Goal: Communication & Community: Connect with others

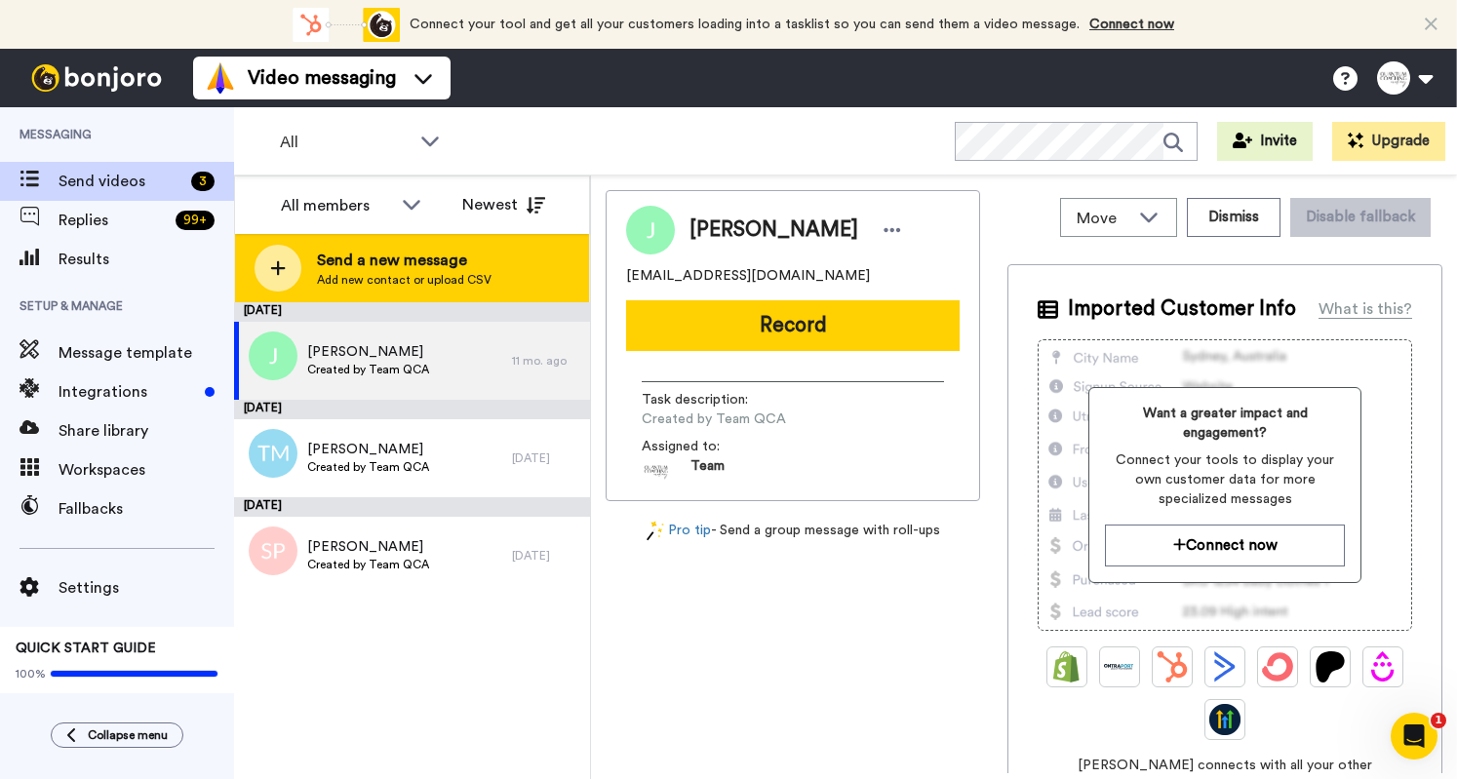
click at [490, 280] on div "Send a new message Add new contact or upload CSV" at bounding box center [412, 268] width 354 height 68
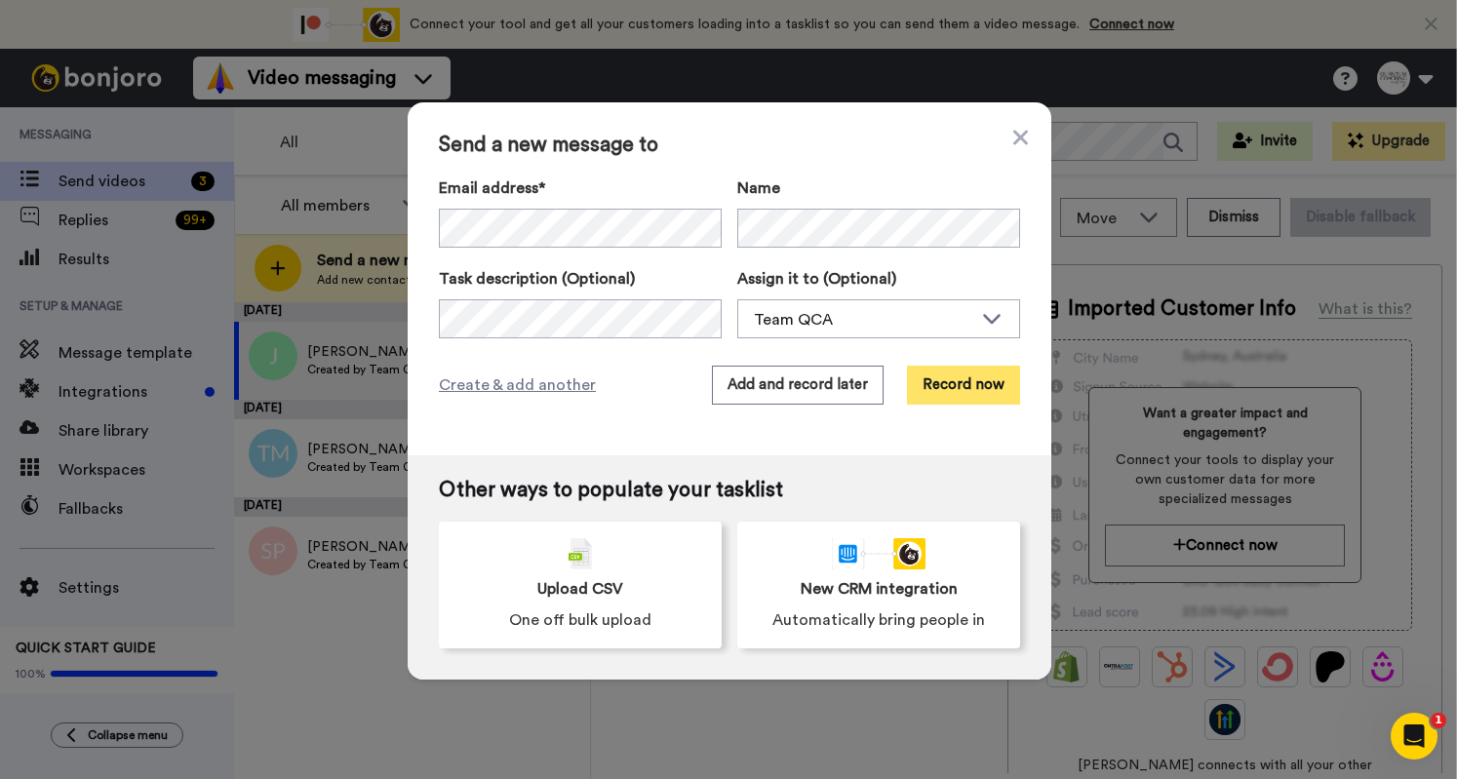
click at [993, 401] on button "Record now" at bounding box center [963, 385] width 113 height 39
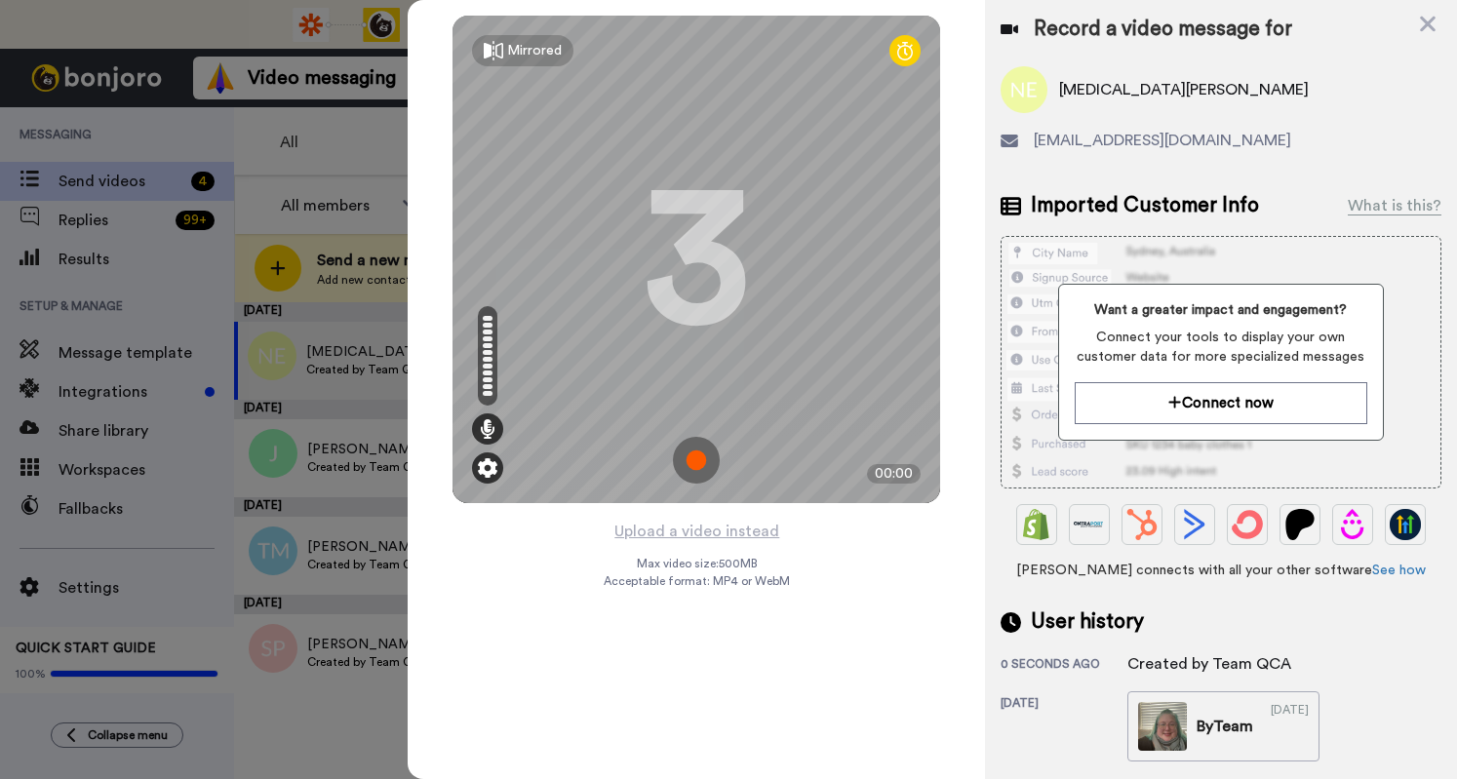
click at [487, 468] on img at bounding box center [488, 468] width 20 height 20
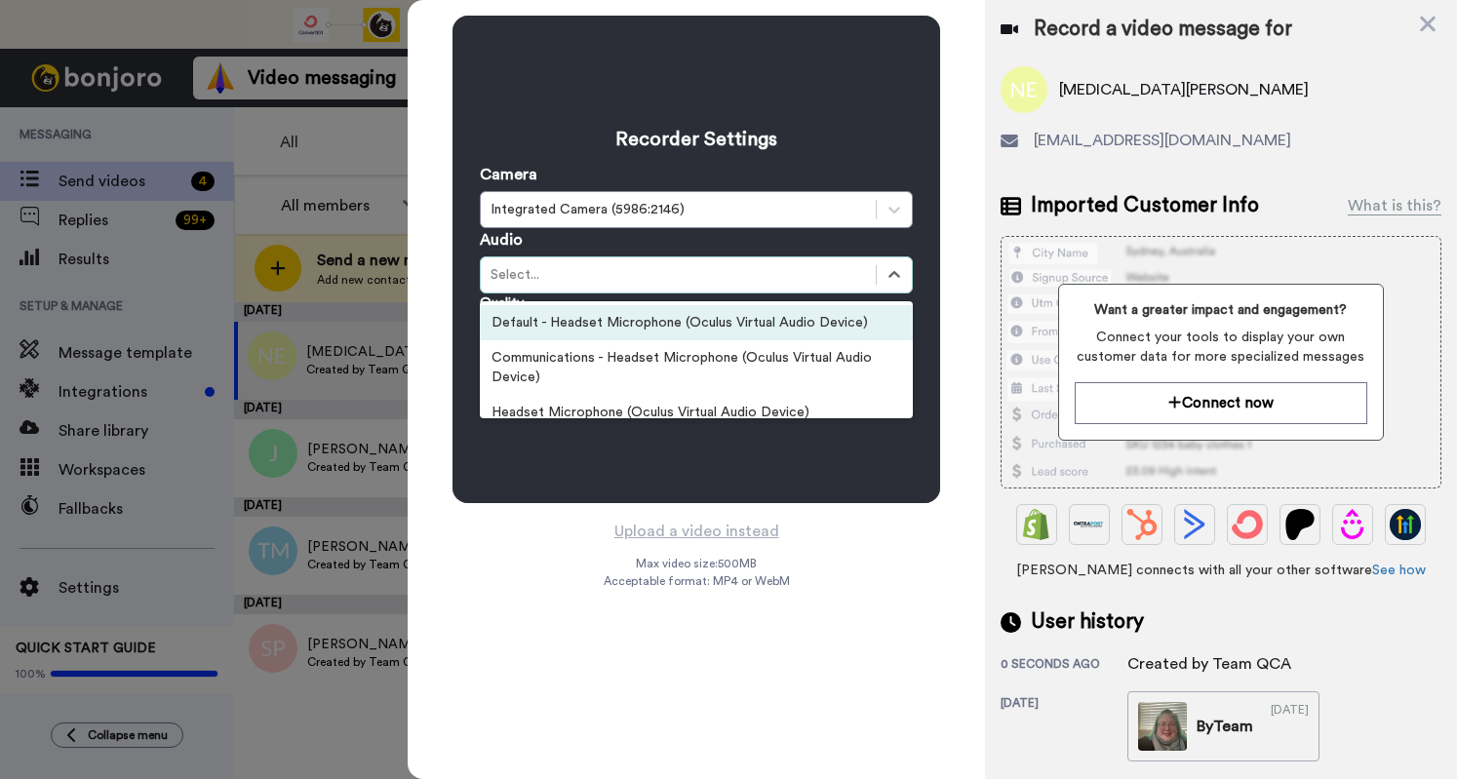
click at [566, 272] on div "Select..." at bounding box center [679, 275] width 376 height 20
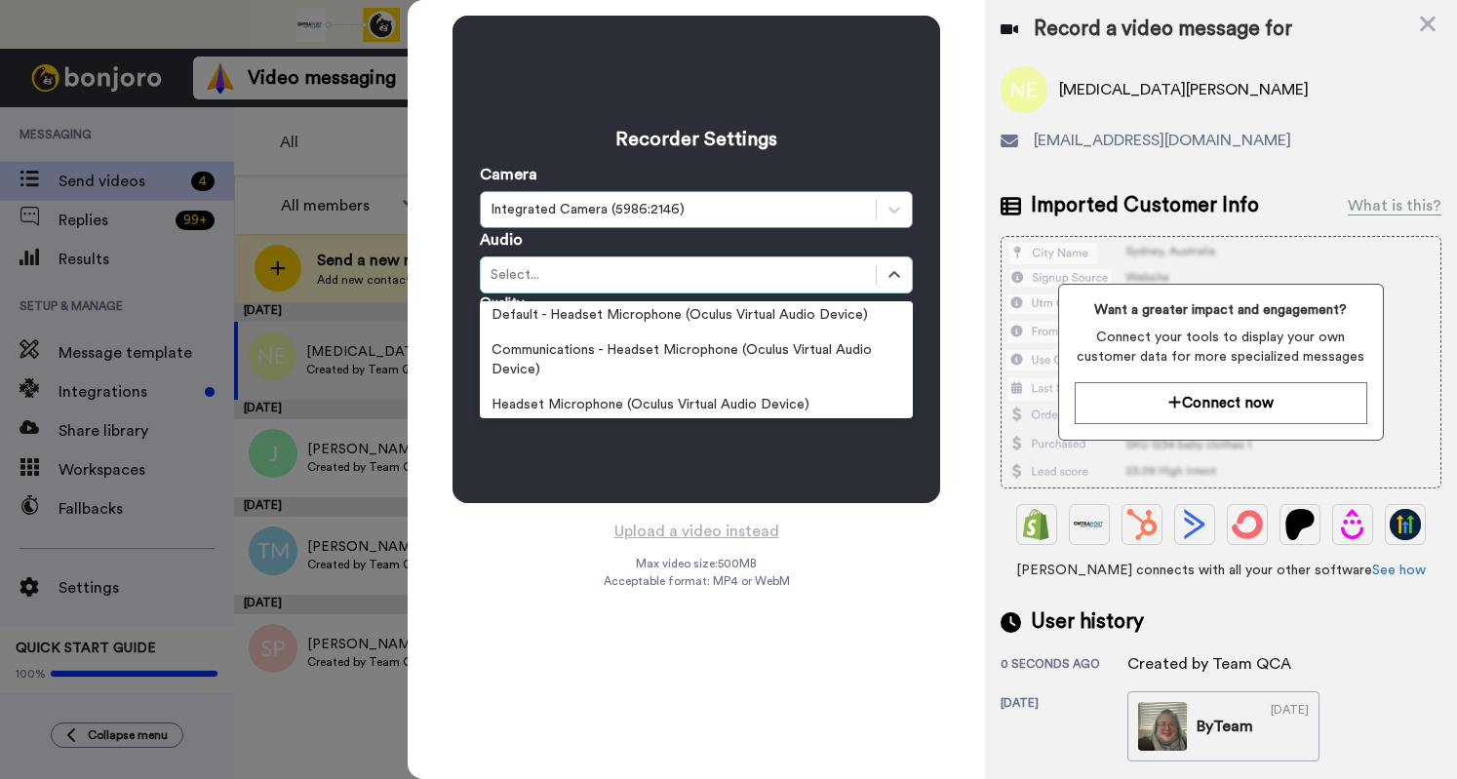
scroll to position [105, 0]
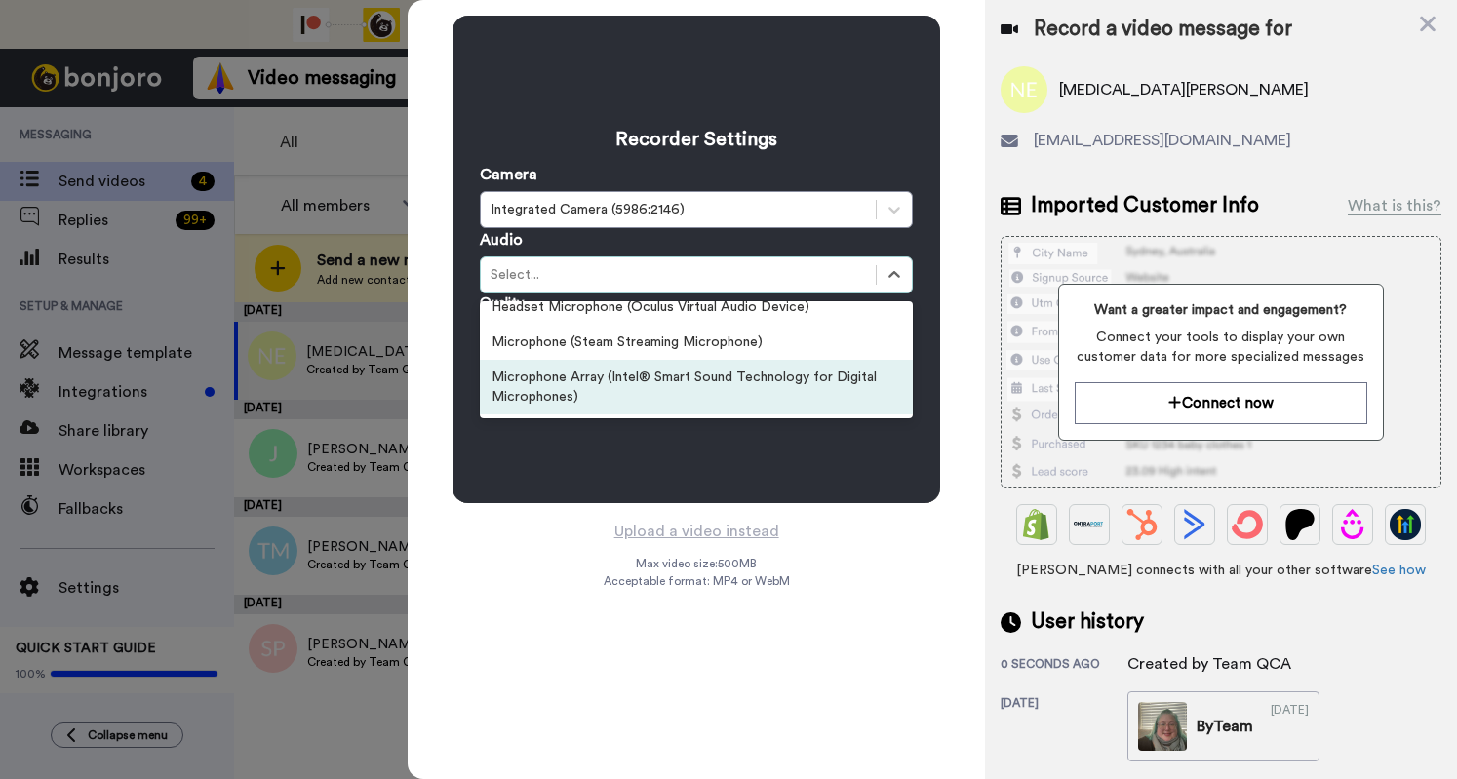
click at [602, 389] on div "Microphone Array (Intel® Smart Sound Technology for Digital Microphones)" at bounding box center [696, 387] width 433 height 55
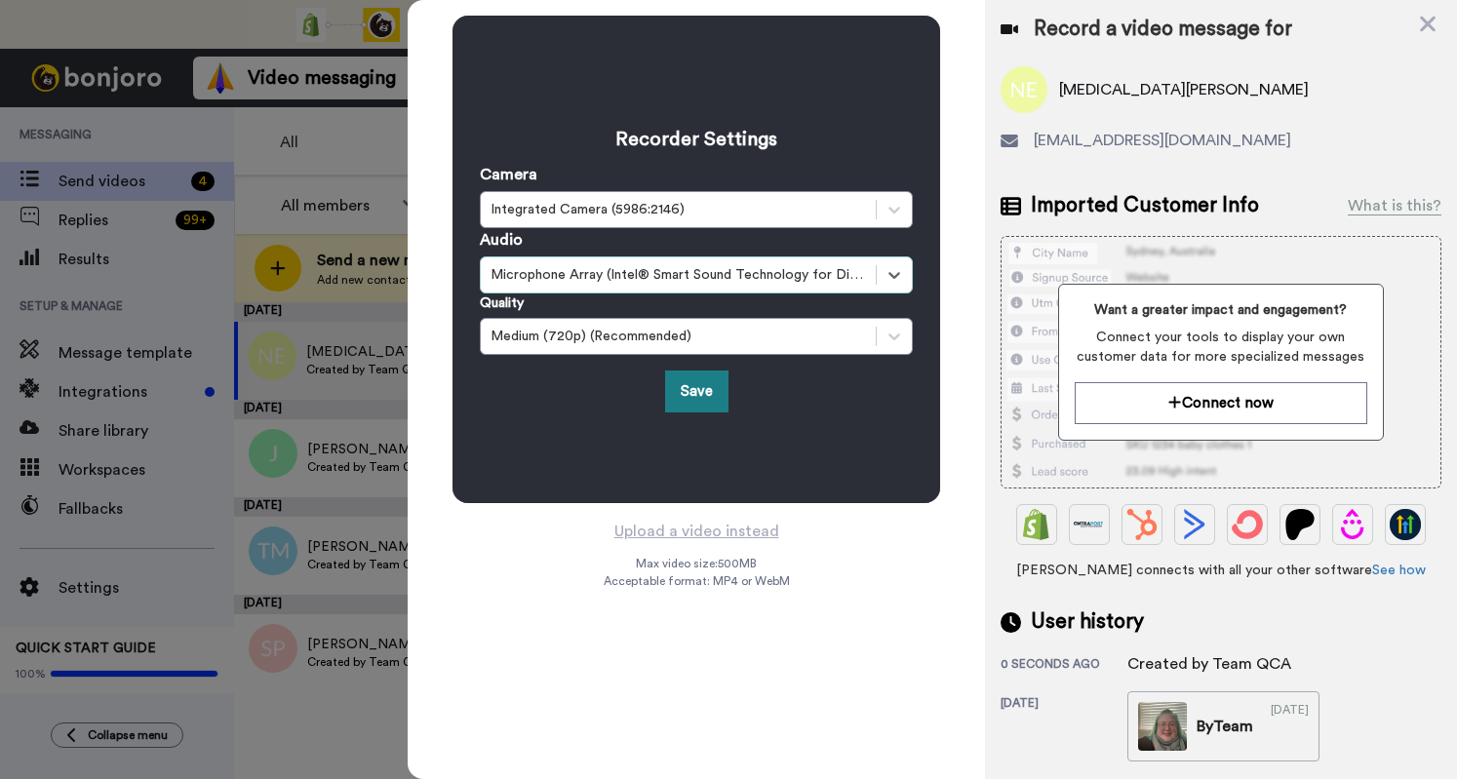
click at [682, 390] on button "Save" at bounding box center [696, 392] width 63 height 42
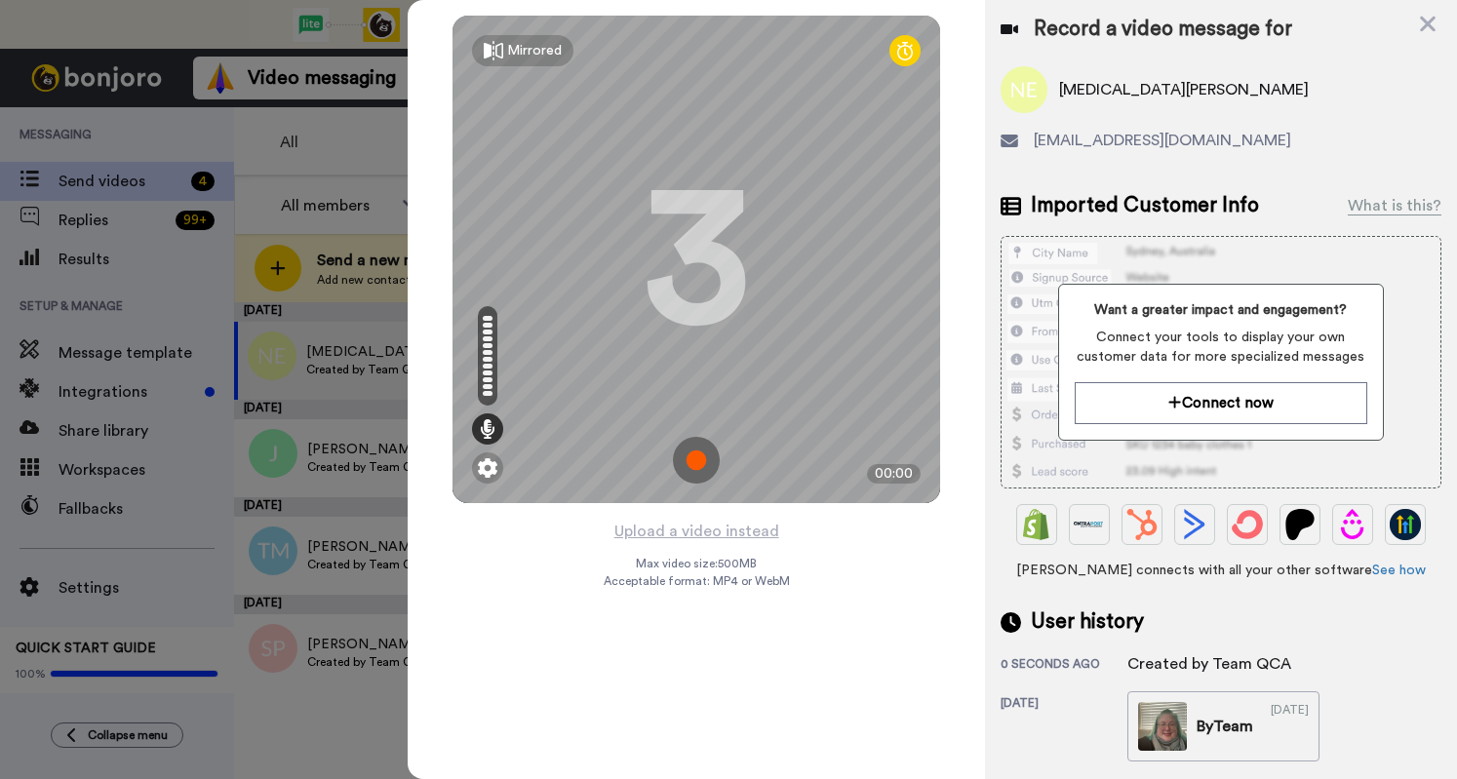
click at [696, 457] on img at bounding box center [696, 460] width 47 height 47
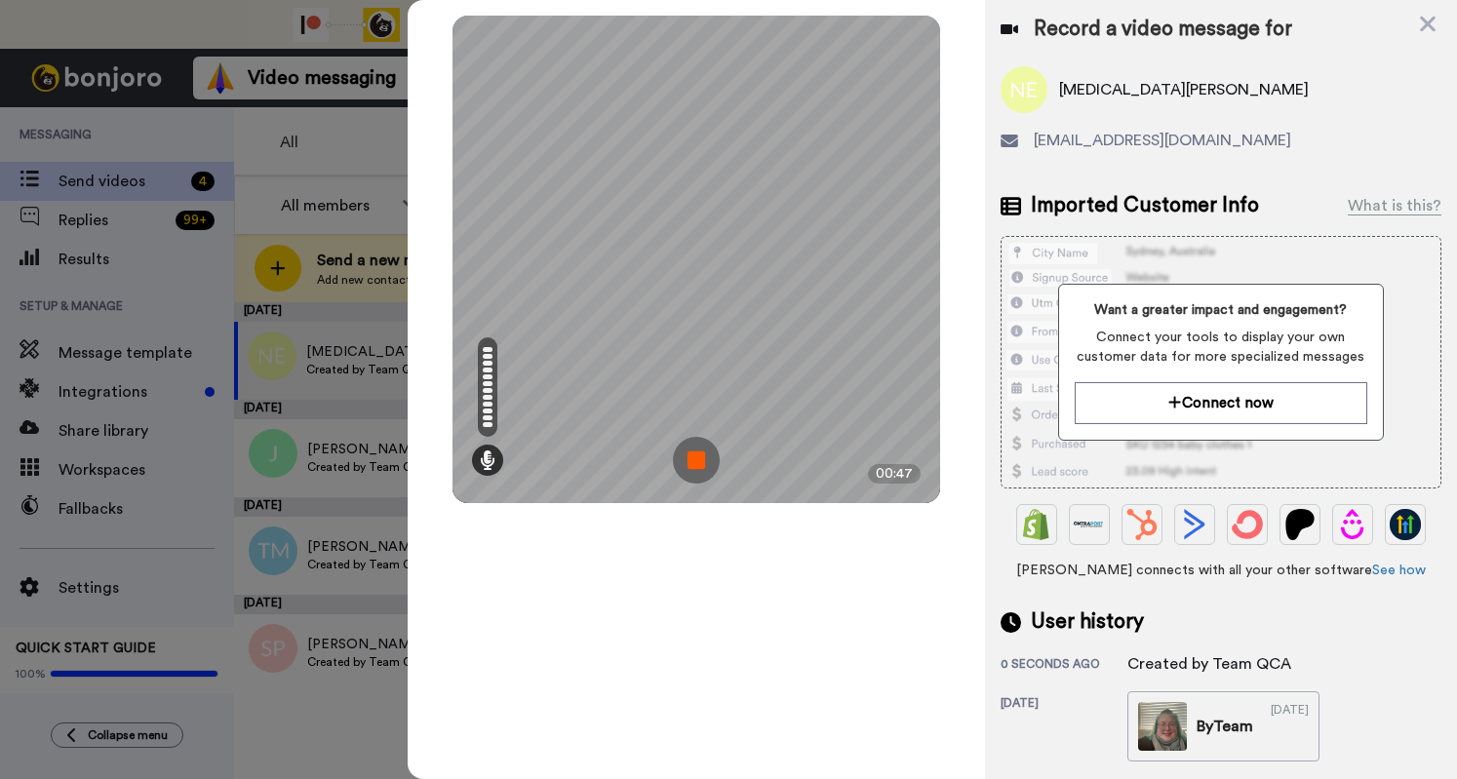
click at [696, 457] on img at bounding box center [696, 460] width 47 height 47
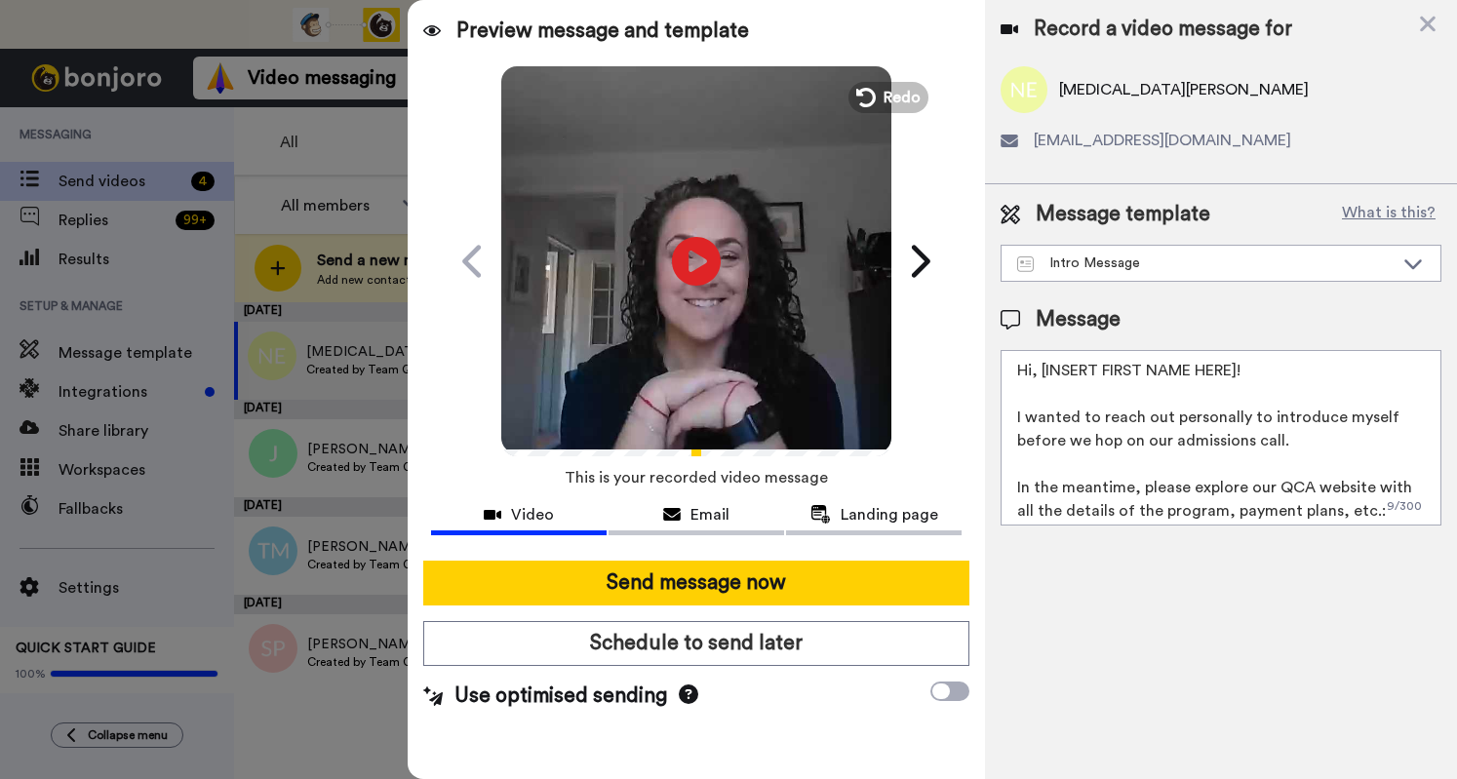
drag, startPoint x: 1244, startPoint y: 370, endPoint x: 1036, endPoint y: 377, distance: 207.9
click at [1036, 377] on textarea "Hi, [INSERT FIRST NAME HERE]! I wanted to reach out personally to introduce mys…" at bounding box center [1221, 438] width 441 height 176
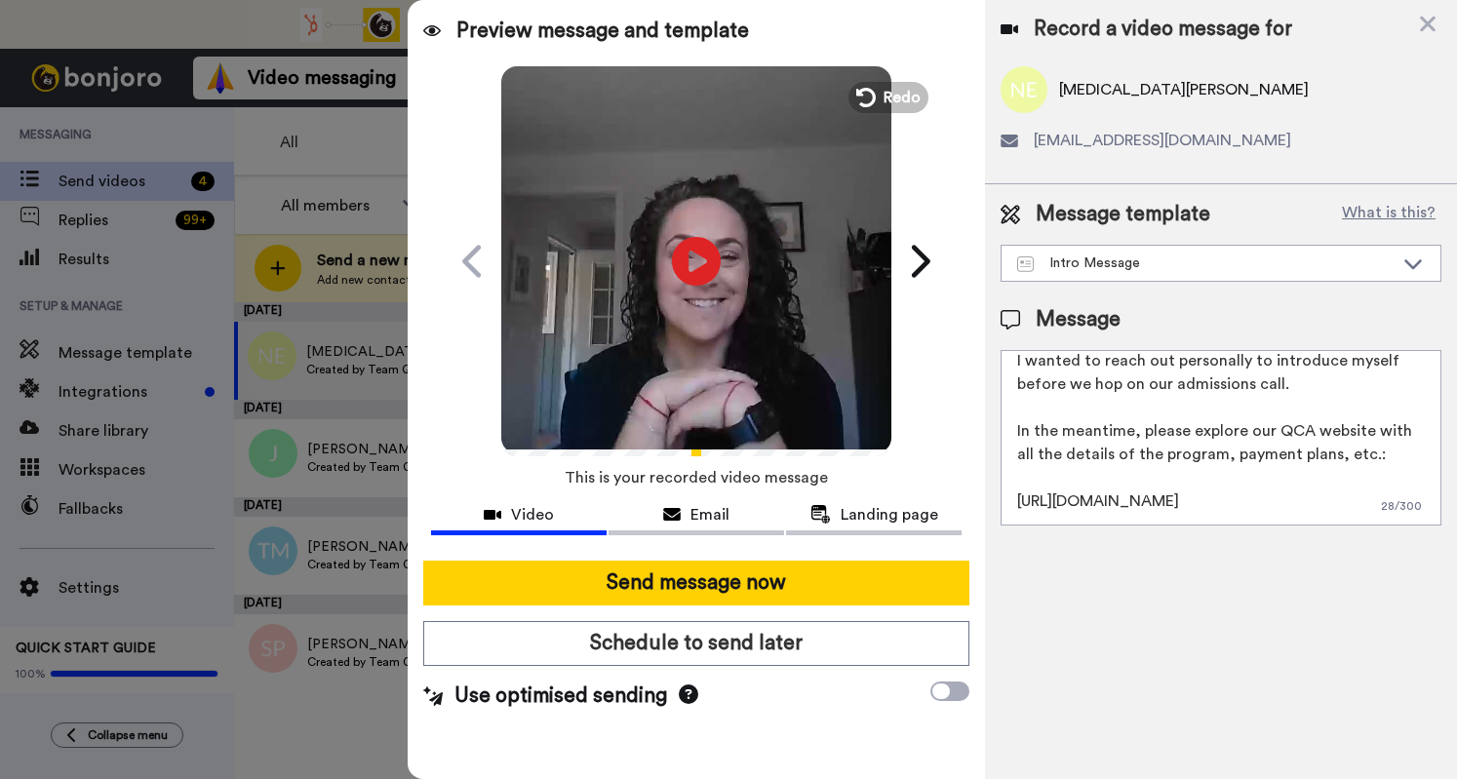
scroll to position [99, 0]
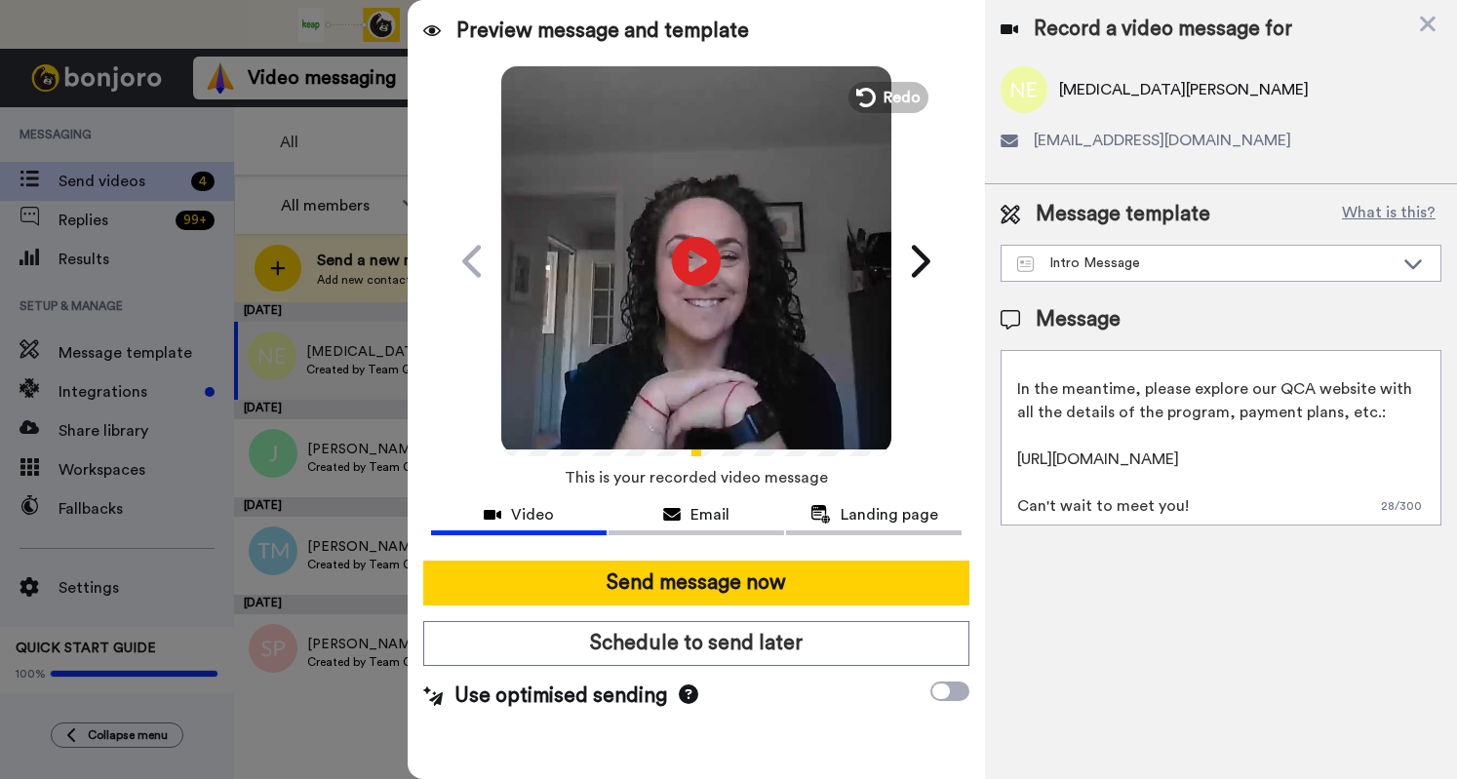
click at [1211, 502] on textarea "Hi [PERSON_NAME]! I wanted to reach out personally to introduce myself before w…" at bounding box center [1221, 438] width 441 height 176
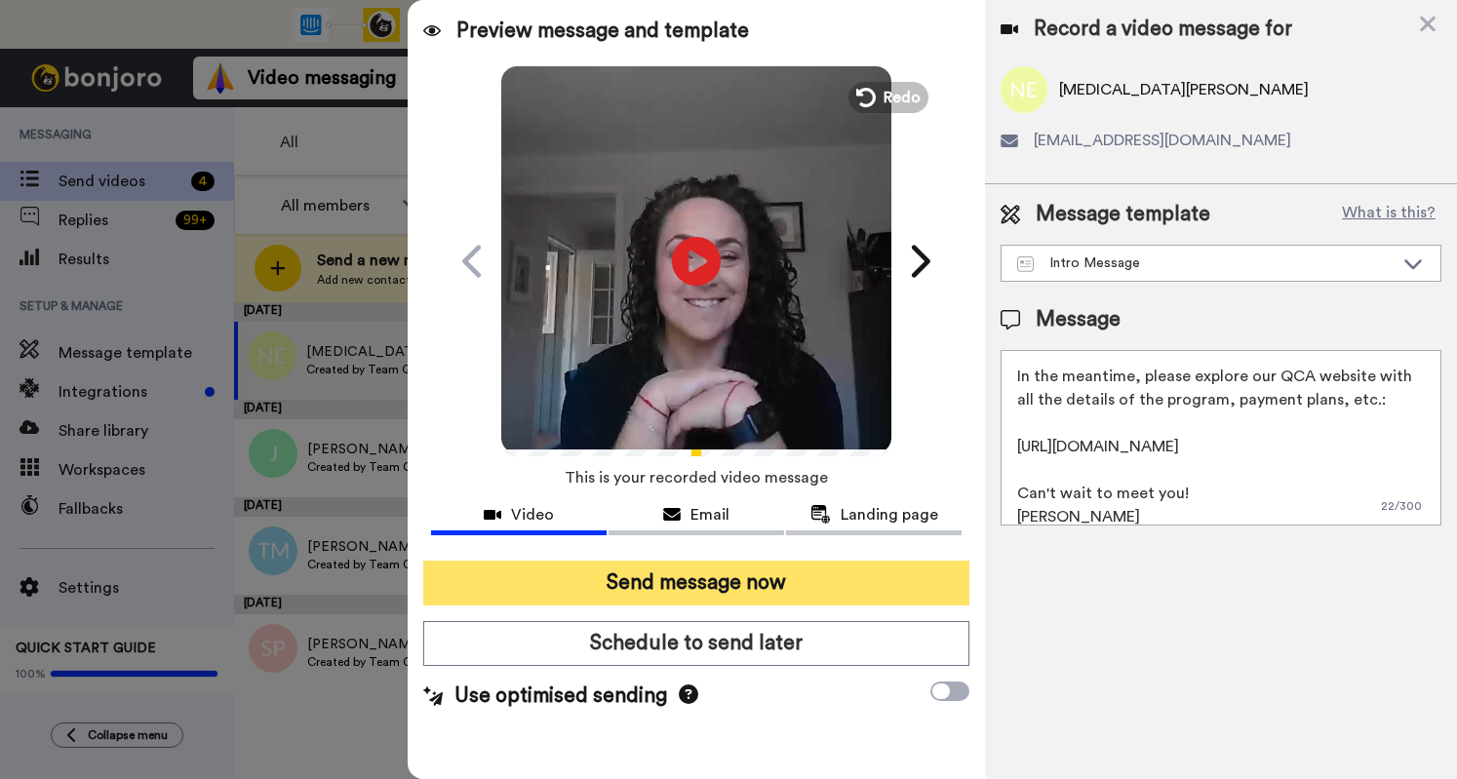
type textarea "Hi [PERSON_NAME]! I wanted to reach out personally to introduce myself before w…"
click at [740, 580] on button "Send message now" at bounding box center [696, 583] width 546 height 45
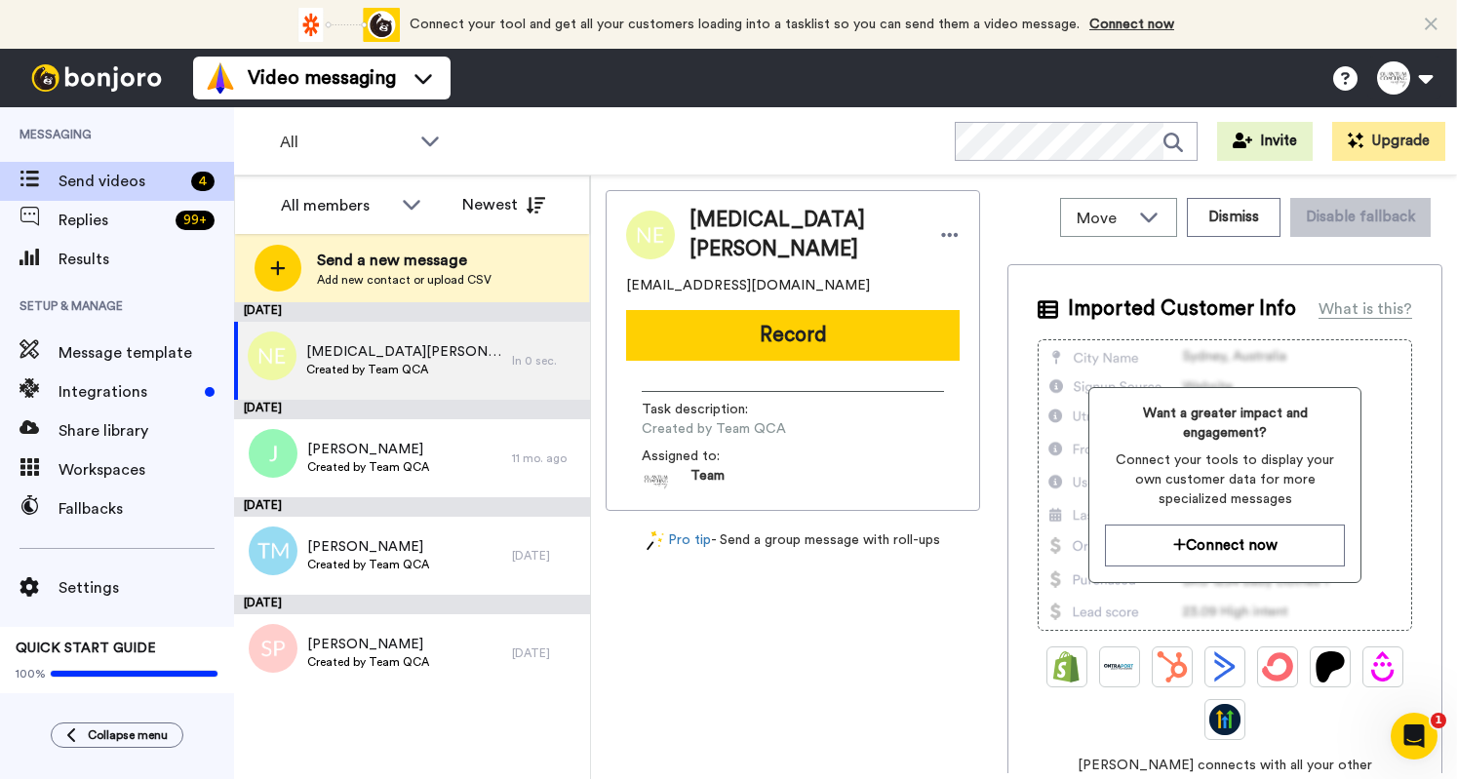
scroll to position [0, 0]
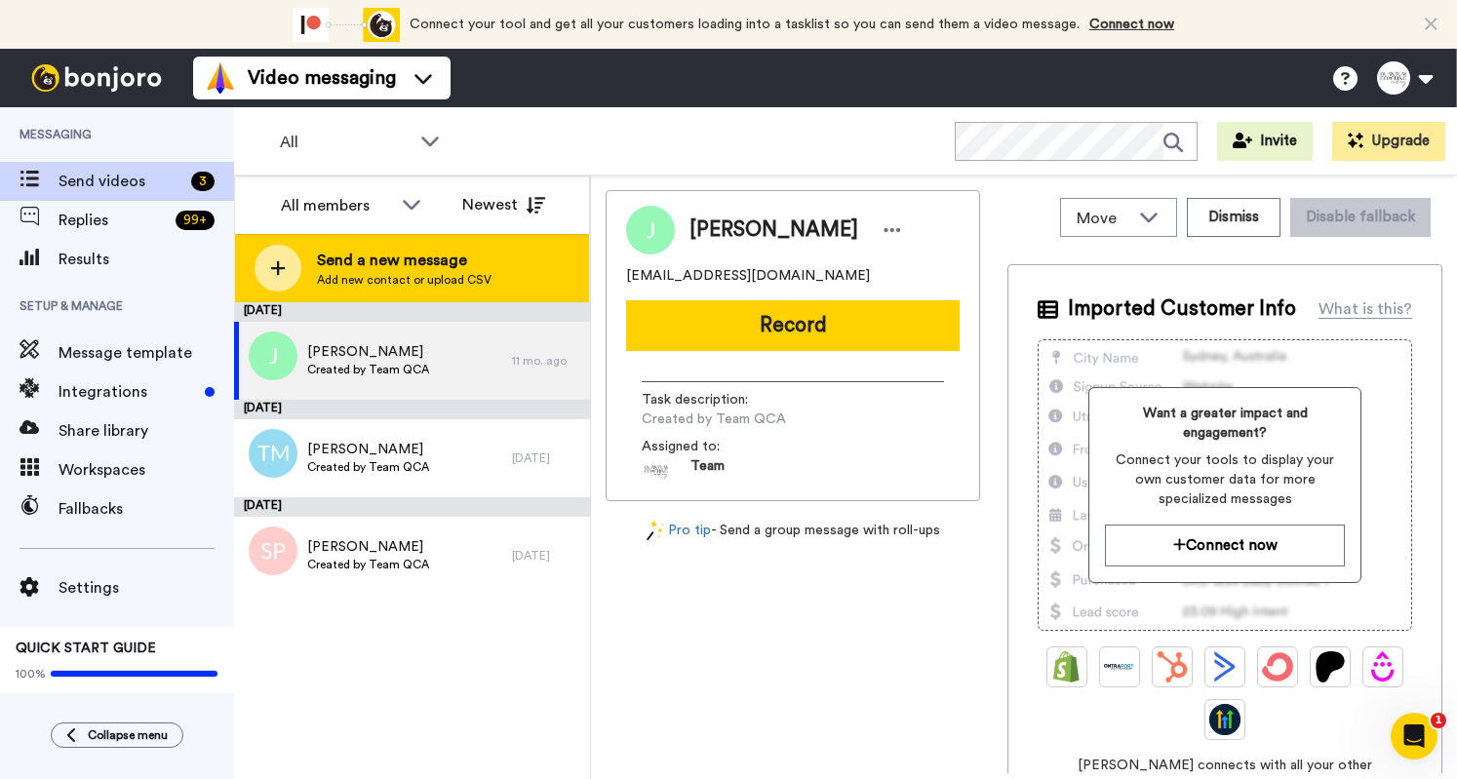
click at [383, 255] on span "Send a new message" at bounding box center [404, 260] width 175 height 23
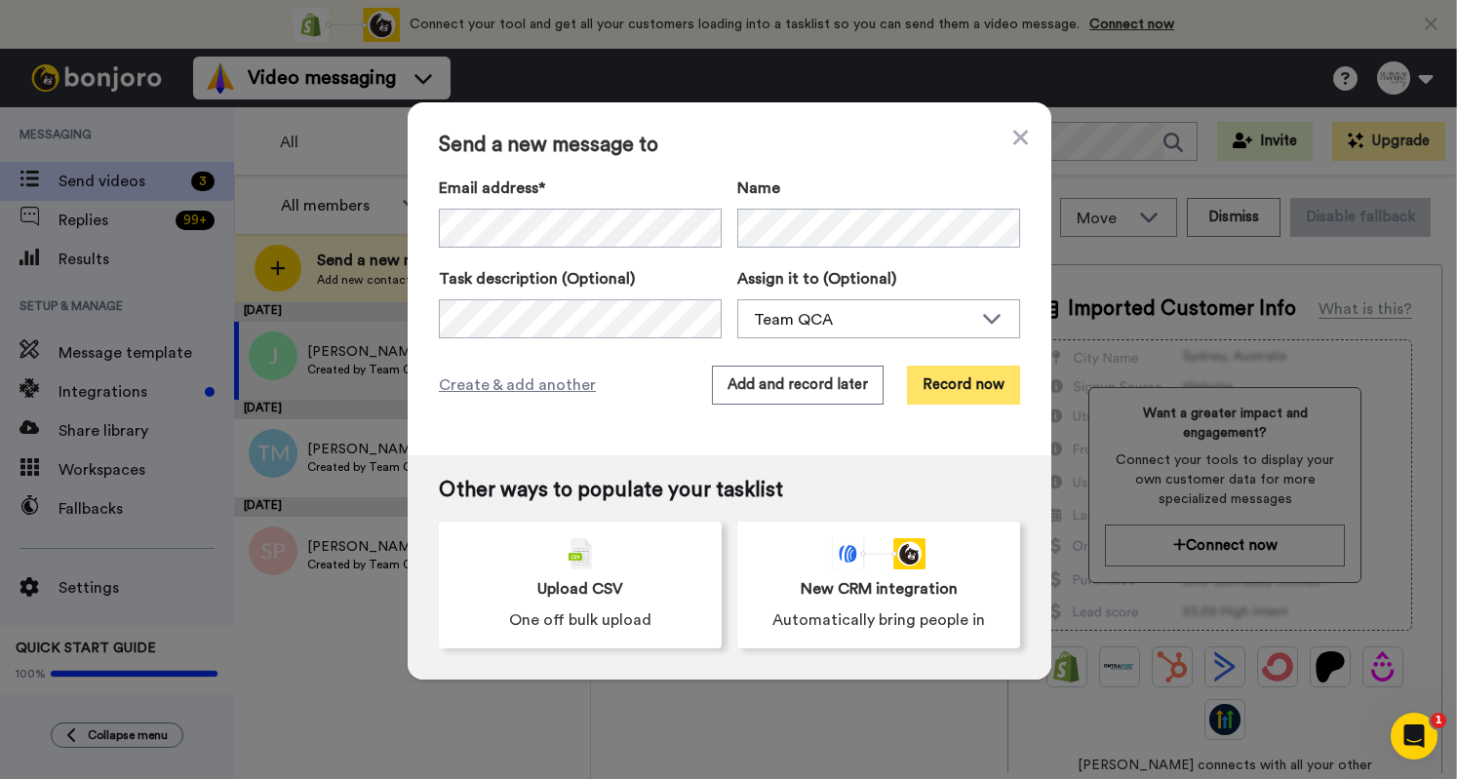
click at [1000, 383] on button "Record now" at bounding box center [963, 385] width 113 height 39
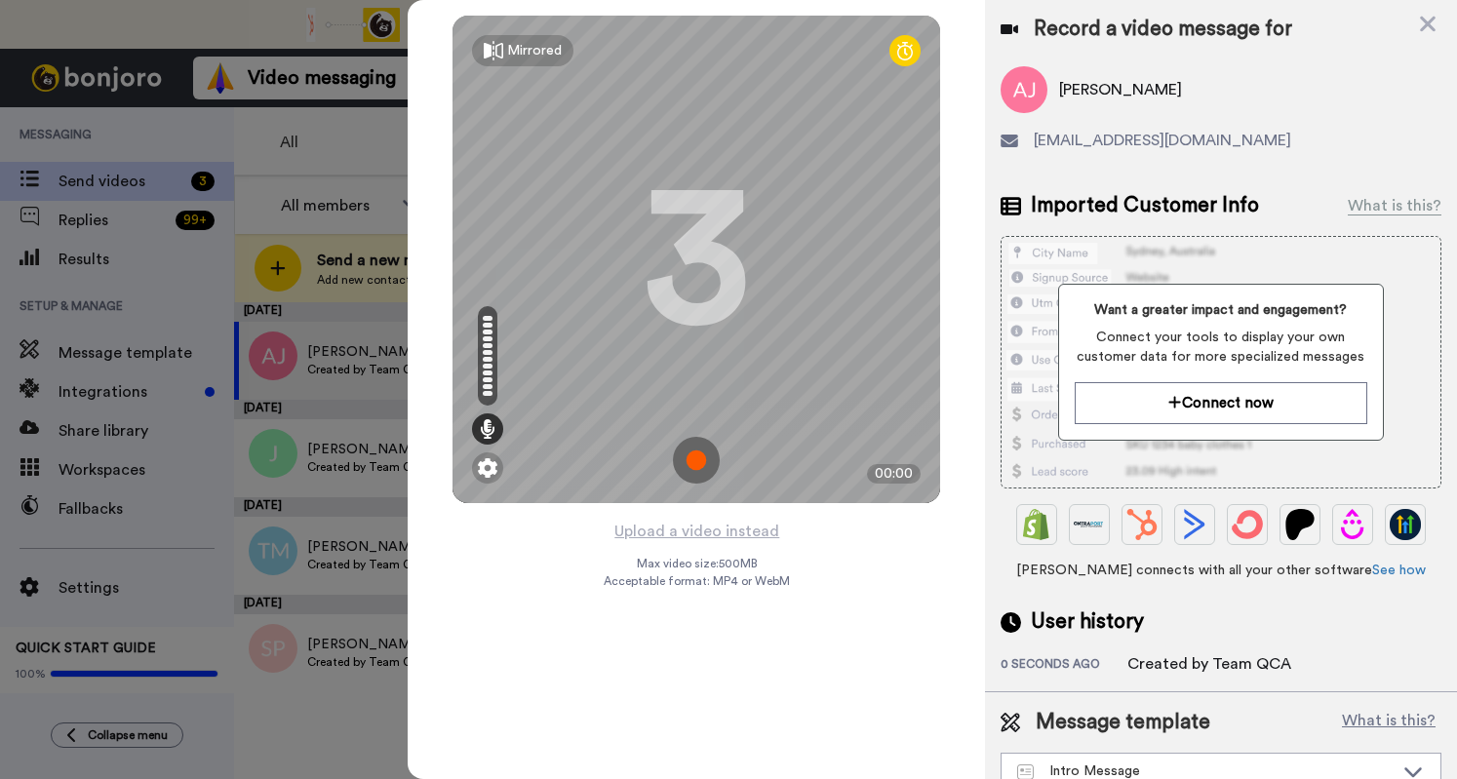
click at [694, 465] on img at bounding box center [696, 460] width 47 height 47
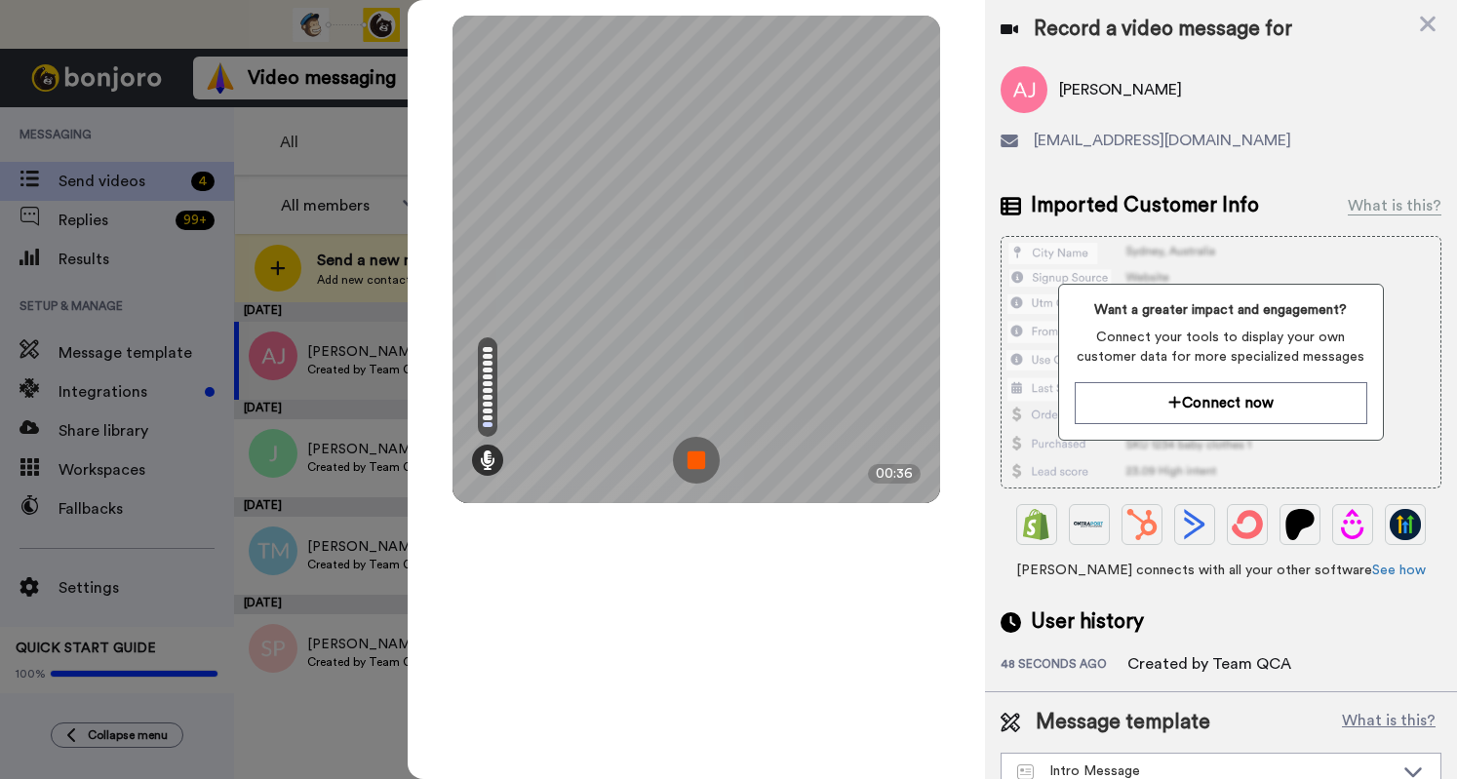
click at [694, 465] on img at bounding box center [696, 460] width 47 height 47
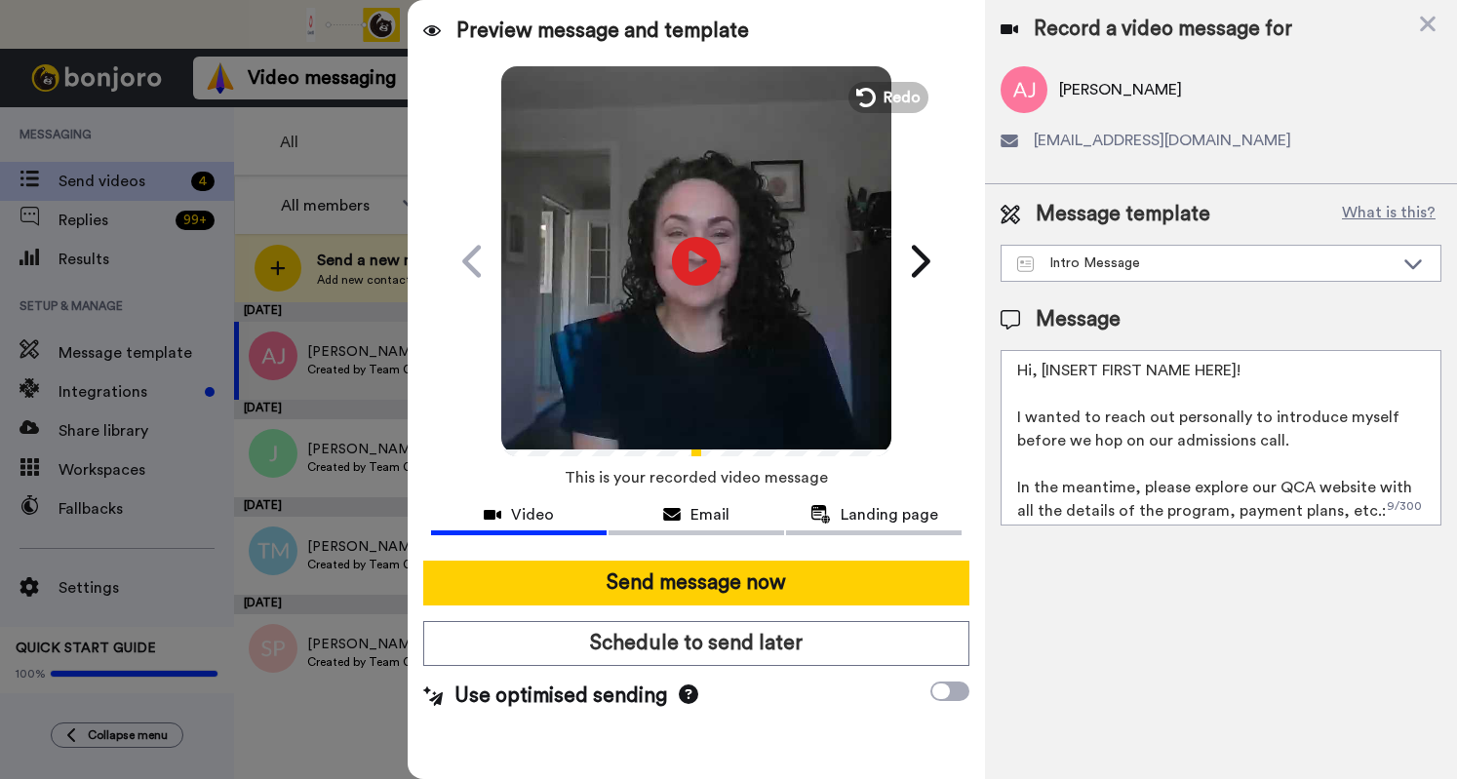
drag, startPoint x: 1241, startPoint y: 372, endPoint x: 1032, endPoint y: 375, distance: 208.8
click at [1032, 375] on textarea "Hi, [INSERT FIRST NAME HERE]! I wanted to reach out personally to introduce mys…" at bounding box center [1221, 438] width 441 height 176
click at [1029, 371] on textarea "Hi! I wanted to reach out personally to introduce myself before we hop on our a…" at bounding box center [1221, 438] width 441 height 176
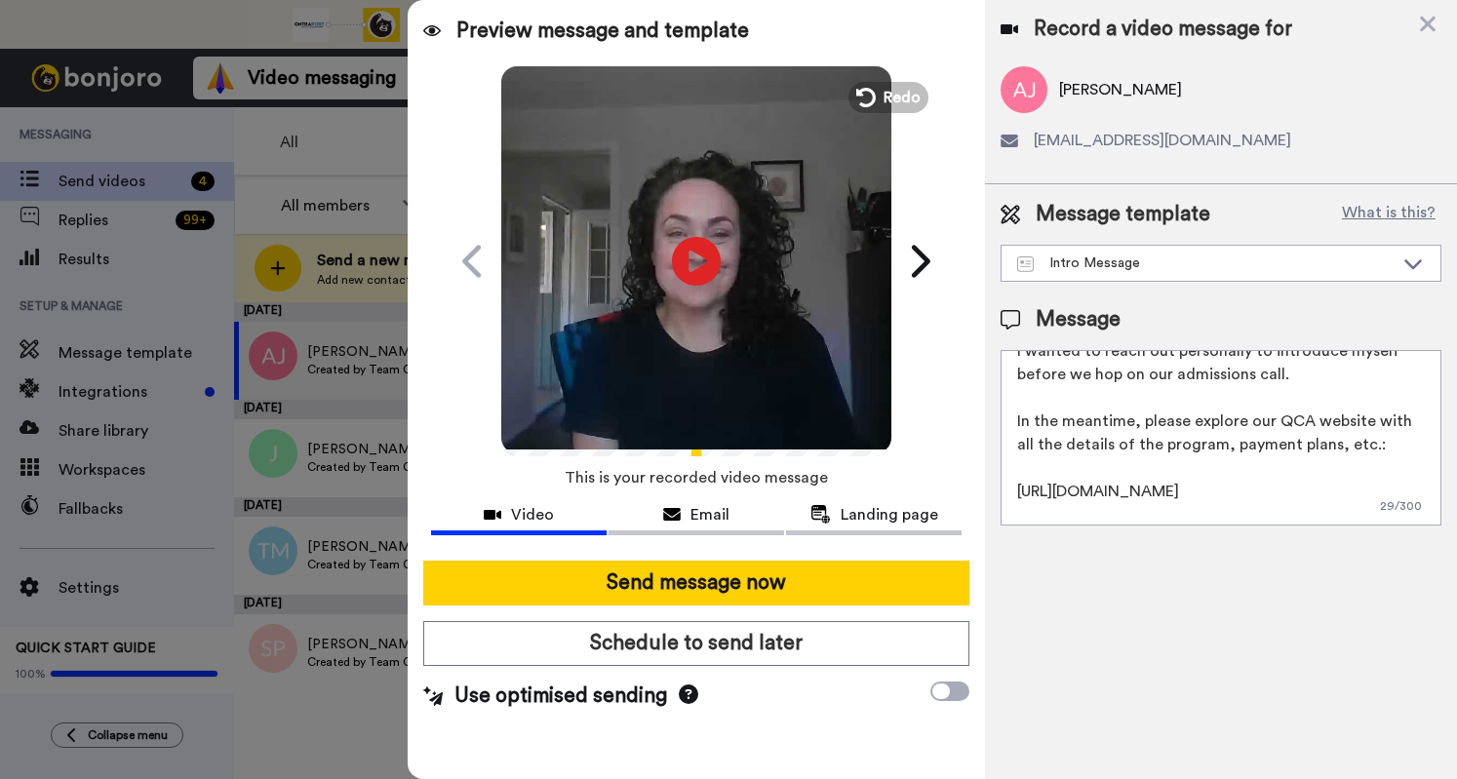
scroll to position [99, 0]
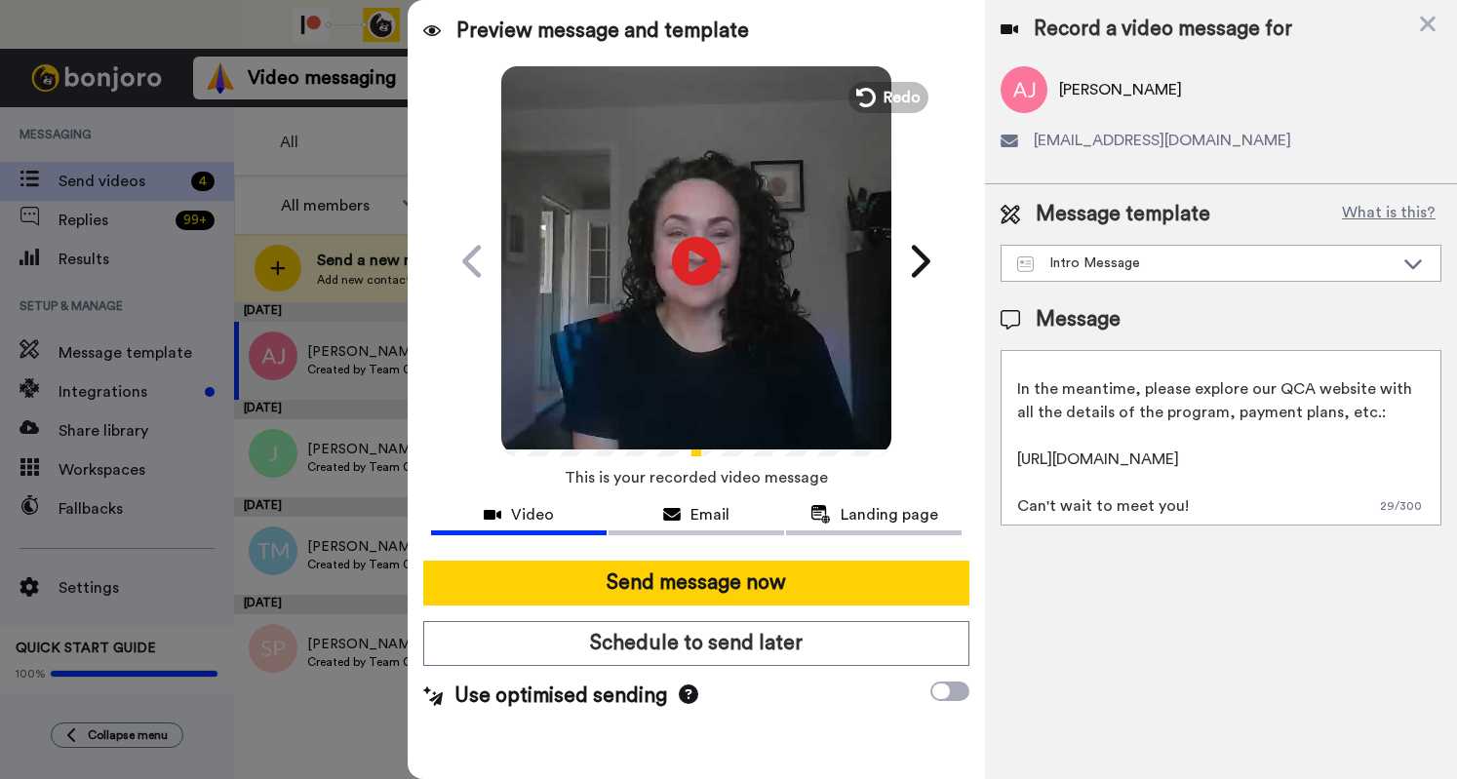
click at [1215, 510] on textarea "Hi AmyJo! I wanted to reach out personally to introduce myself before we hop on…" at bounding box center [1221, 438] width 441 height 176
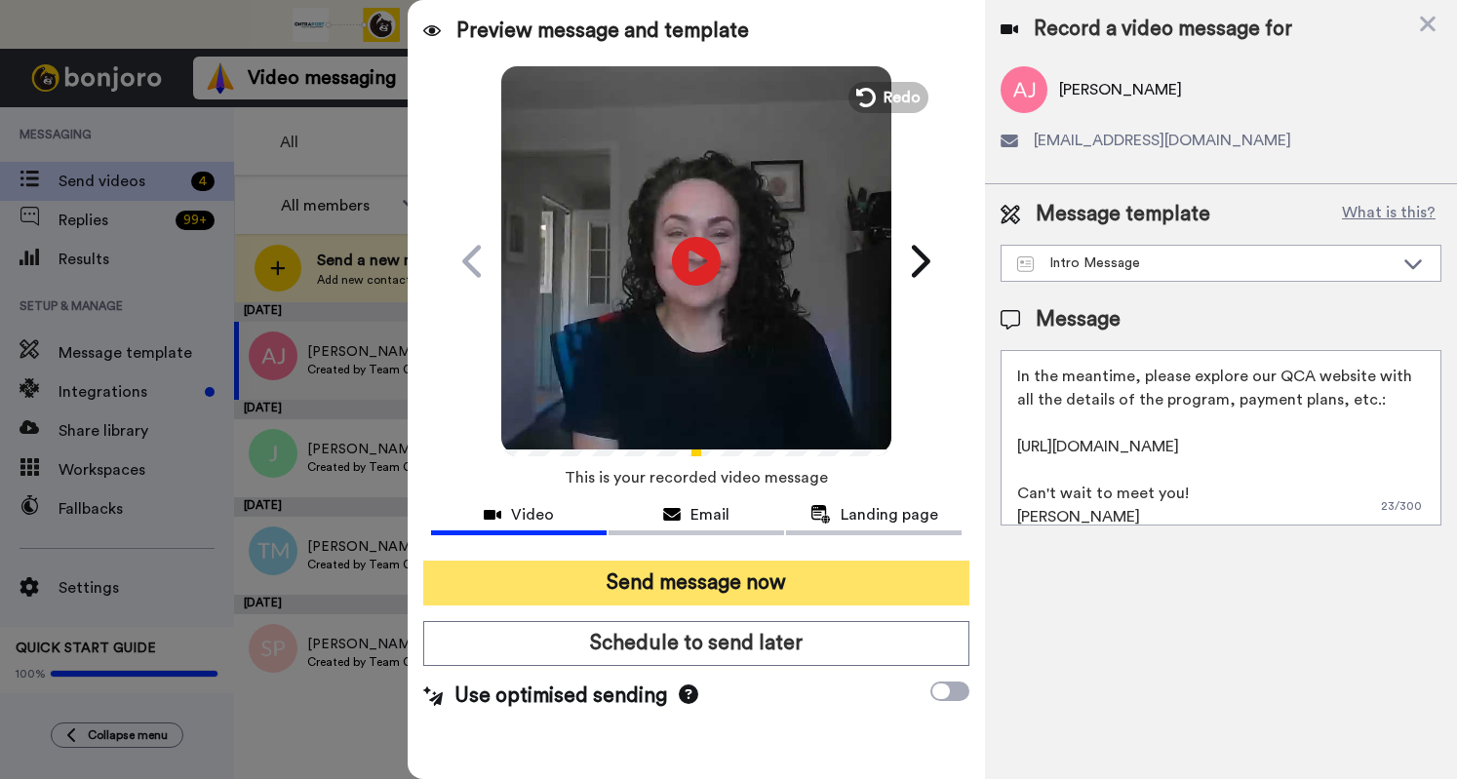
type textarea "Hi AmyJo! I wanted to reach out personally to introduce myself before we hop on…"
click at [843, 571] on button "Send message now" at bounding box center [696, 583] width 546 height 45
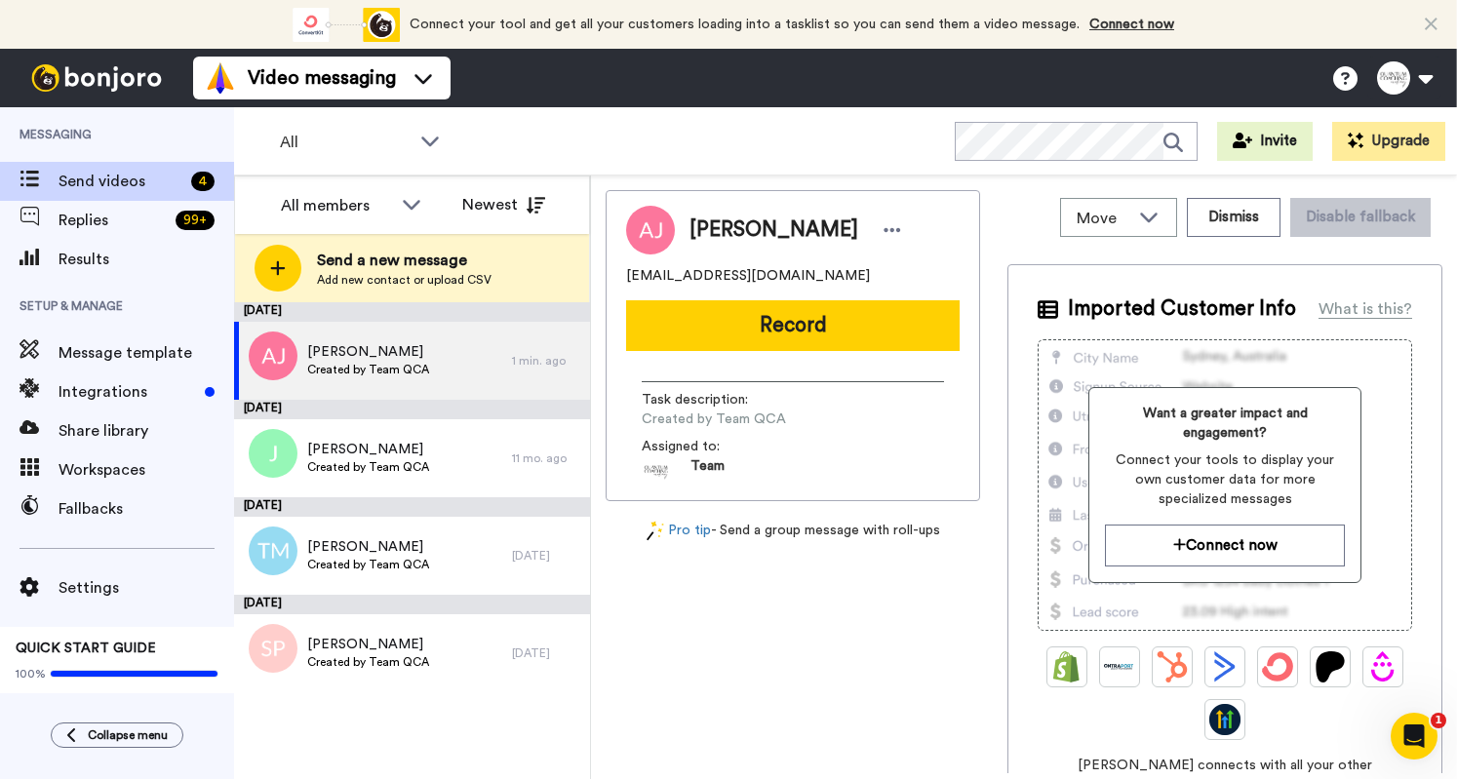
scroll to position [0, 0]
